Goal: Communication & Community: Ask a question

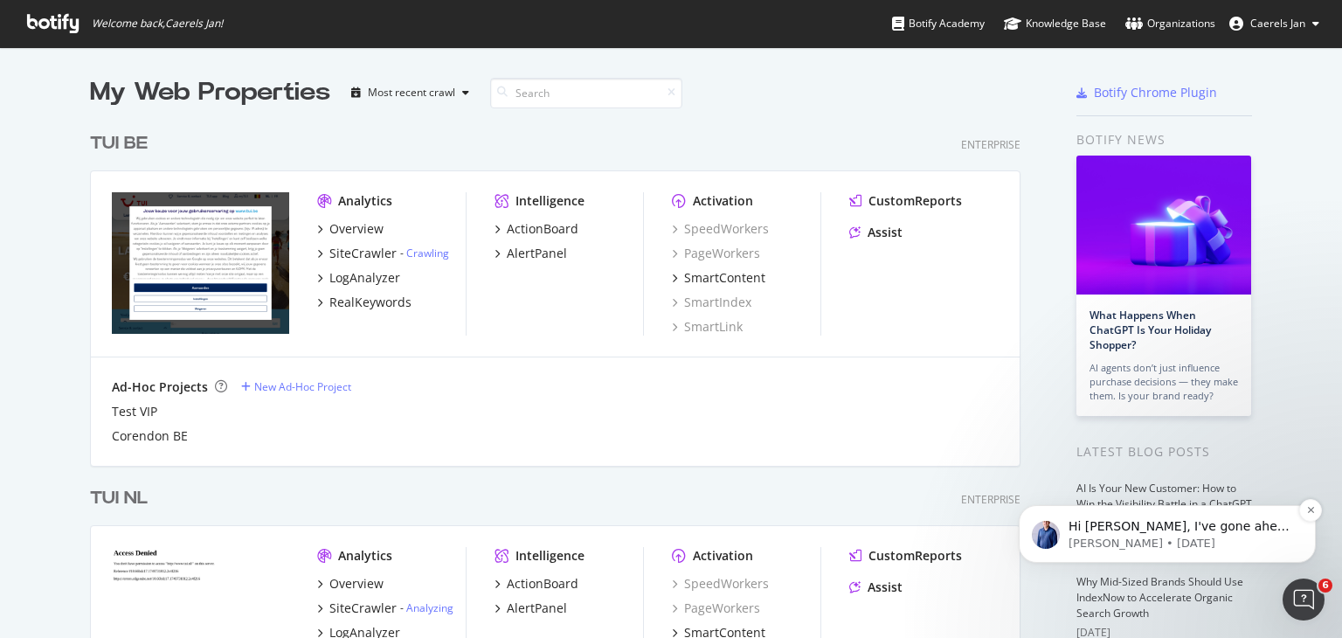
click at [1228, 540] on p "[PERSON_NAME] • [DATE]" at bounding box center [1180, 544] width 225 height 16
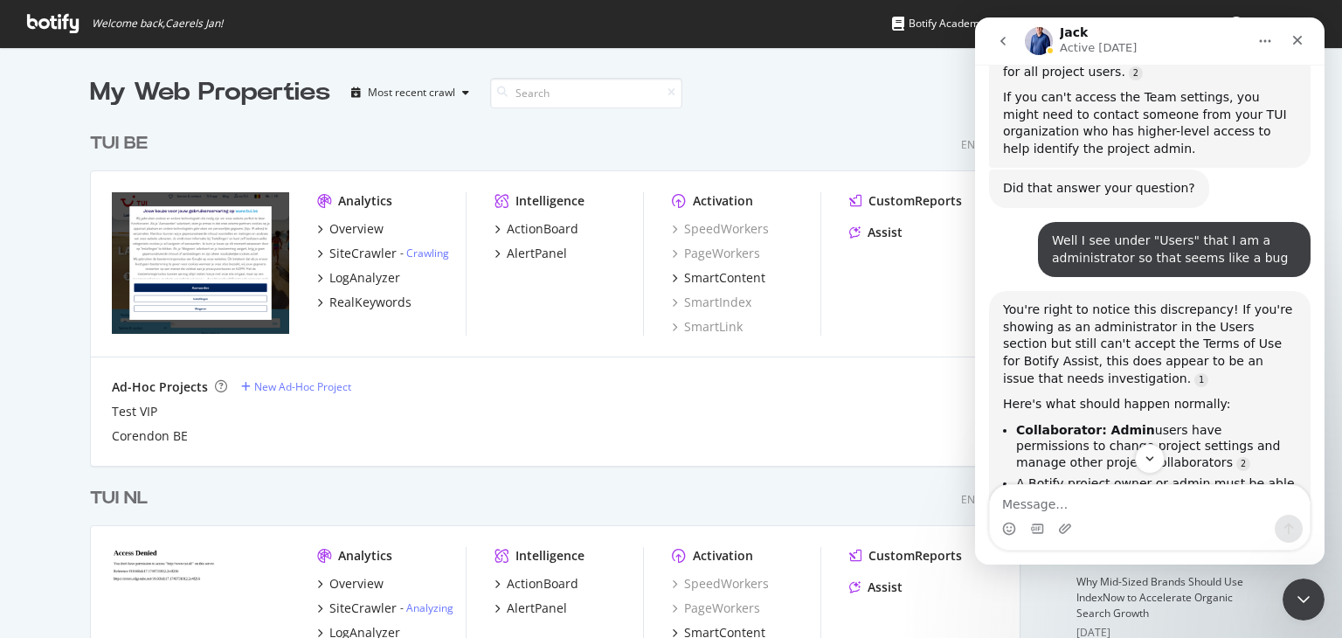
scroll to position [2233, 0]
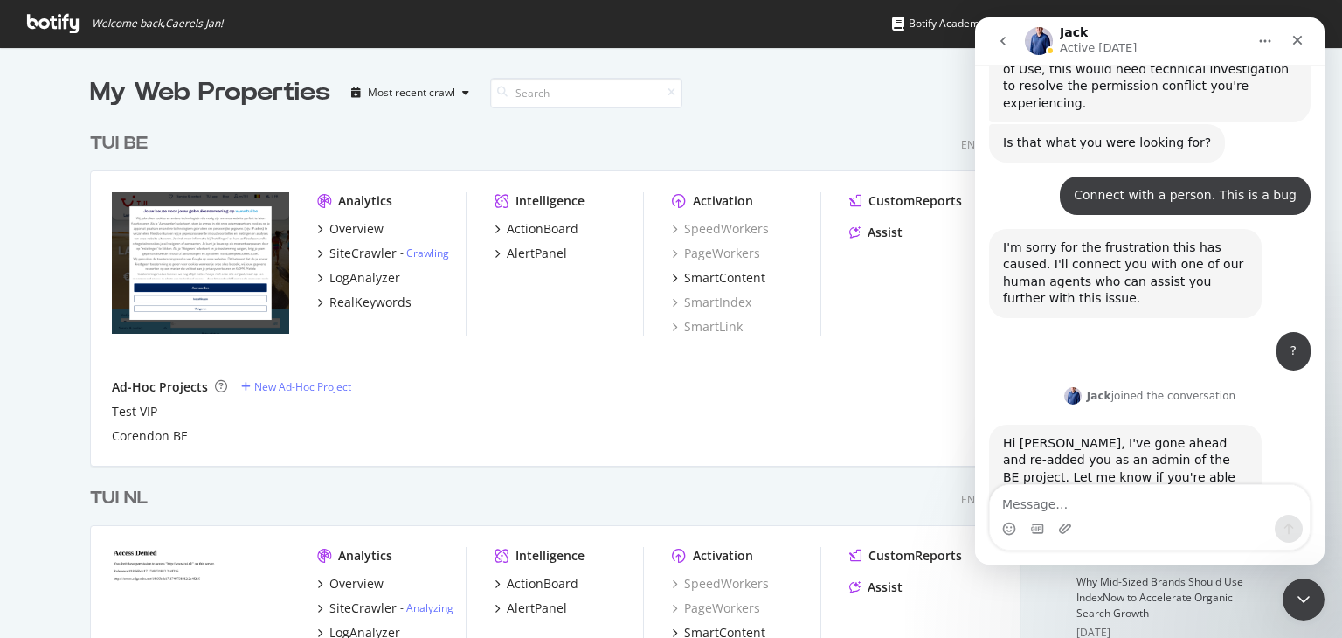
click at [561, 365] on div "Ad-Hoc Projects New Ad-Hoc Project Test VIP Corendon BE" at bounding box center [555, 411] width 929 height 108
click at [867, 241] on div "CustomReports Assist" at bounding box center [923, 220] width 149 height 56
click at [867, 229] on div "Assist" at bounding box center [884, 232] width 35 height 17
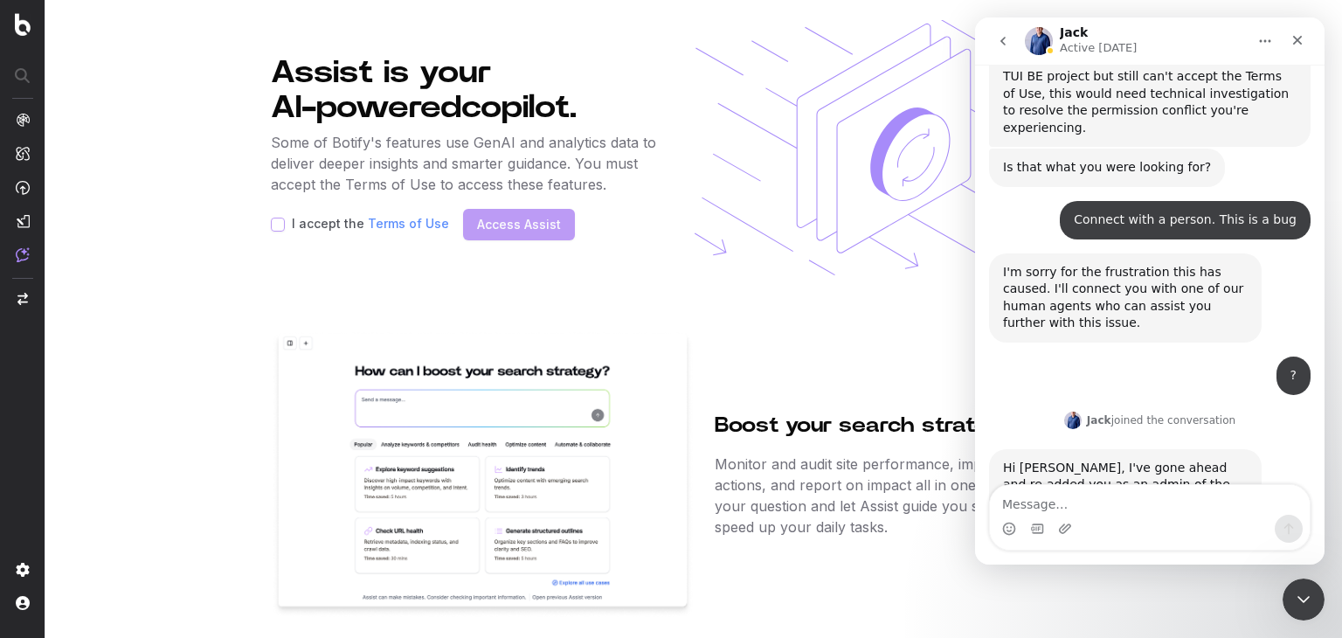
scroll to position [2233, 0]
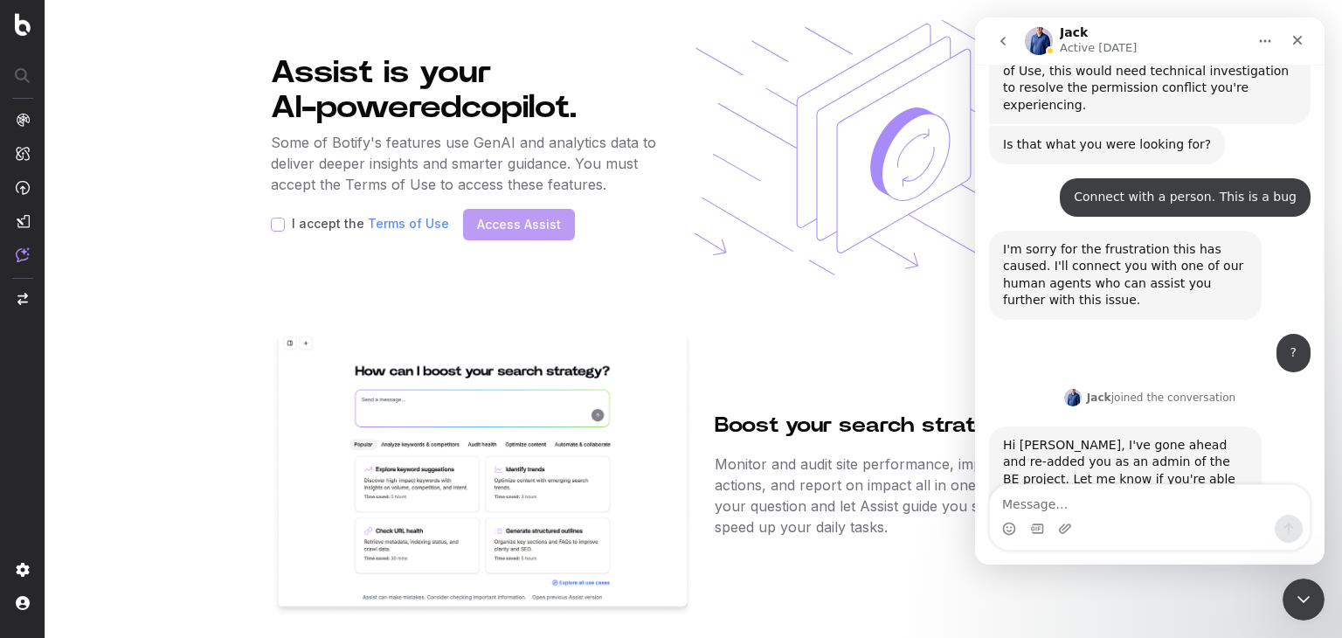
drag, startPoint x: 168, startPoint y: 270, endPoint x: 335, endPoint y: 306, distance: 170.7
click at [335, 306] on div "Assist is your AI-powered copilot. Some of Botify's features use GenAI and anal…" at bounding box center [694, 319] width 846 height 598
click at [287, 226] on div "I accept the Terms of Use" at bounding box center [360, 225] width 178 height 14
click at [519, 221] on div "I accept the Terms of Use Access Assist" at bounding box center [466, 224] width 391 height 31
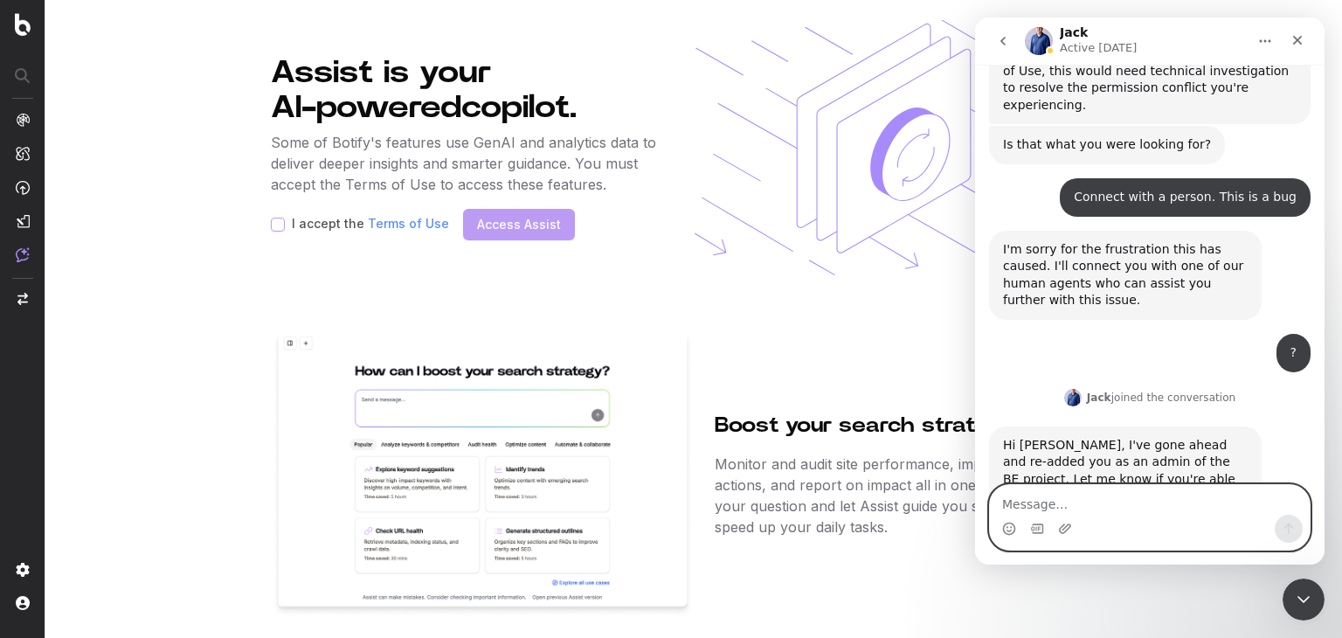
click at [1105, 492] on textarea "Message…" at bounding box center [1150, 500] width 320 height 30
type textarea "Hi Jack, still not possible"
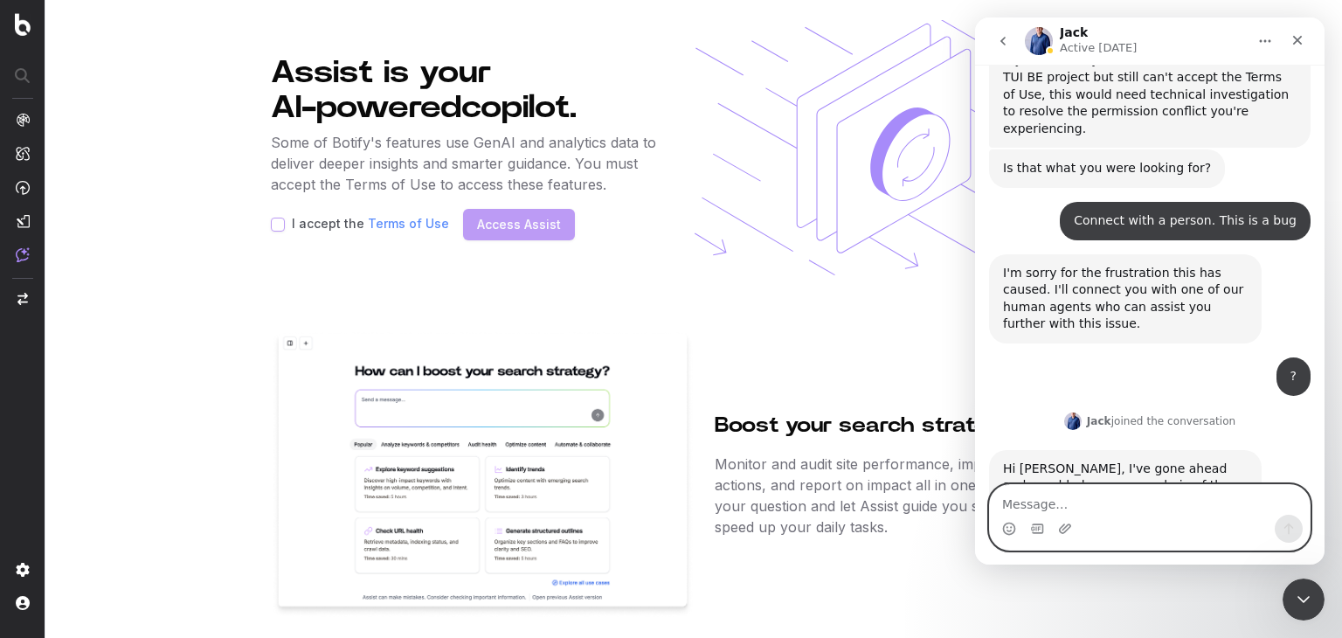
scroll to position [2332, 0]
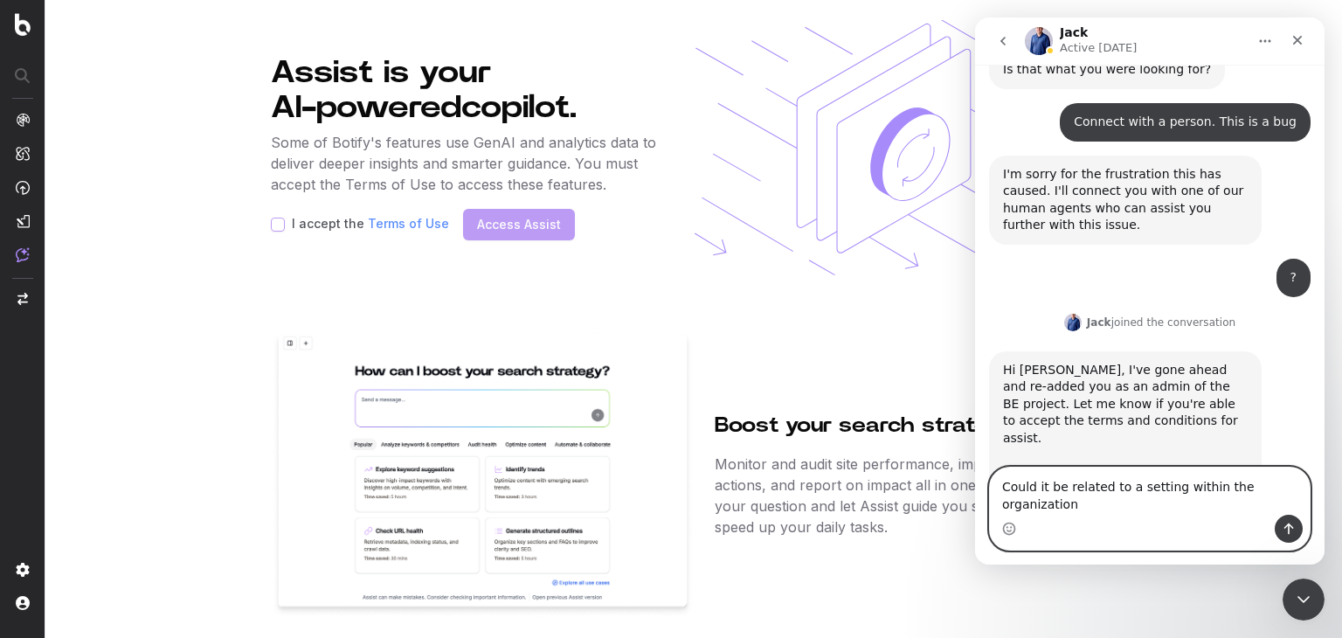
type textarea "Could it be related to a setting within the organization?"
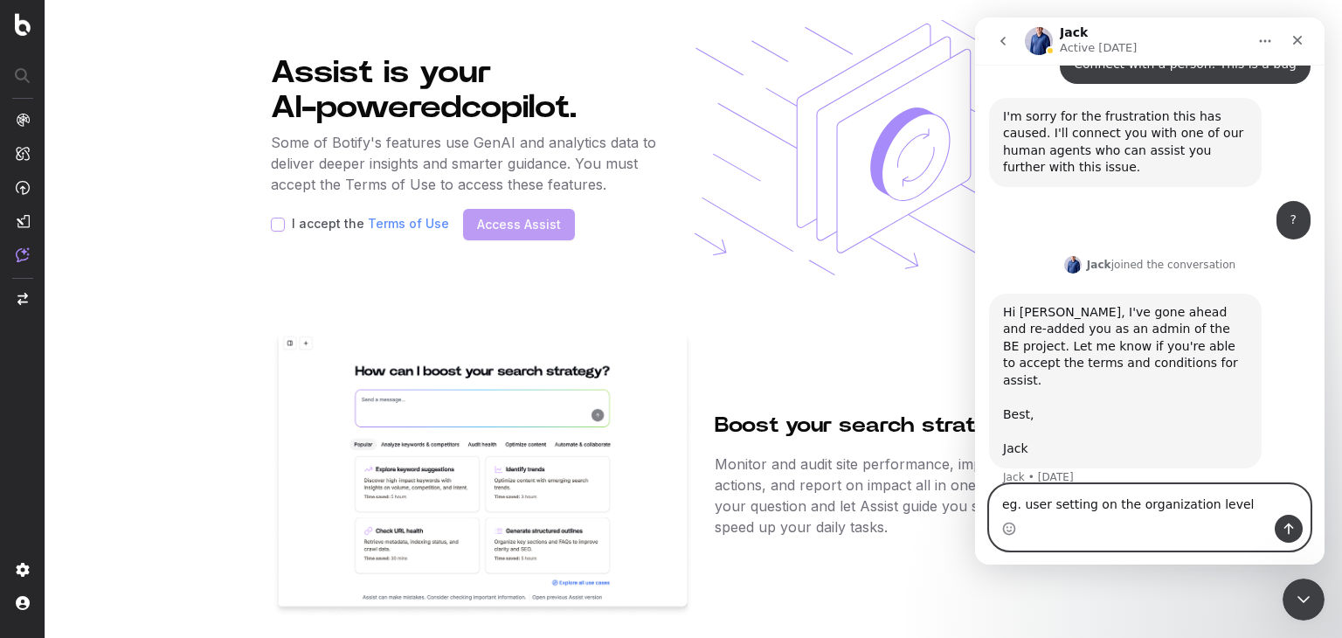
type textarea "eg. user setting on the organization level?"
